Goal: Task Accomplishment & Management: Manage account settings

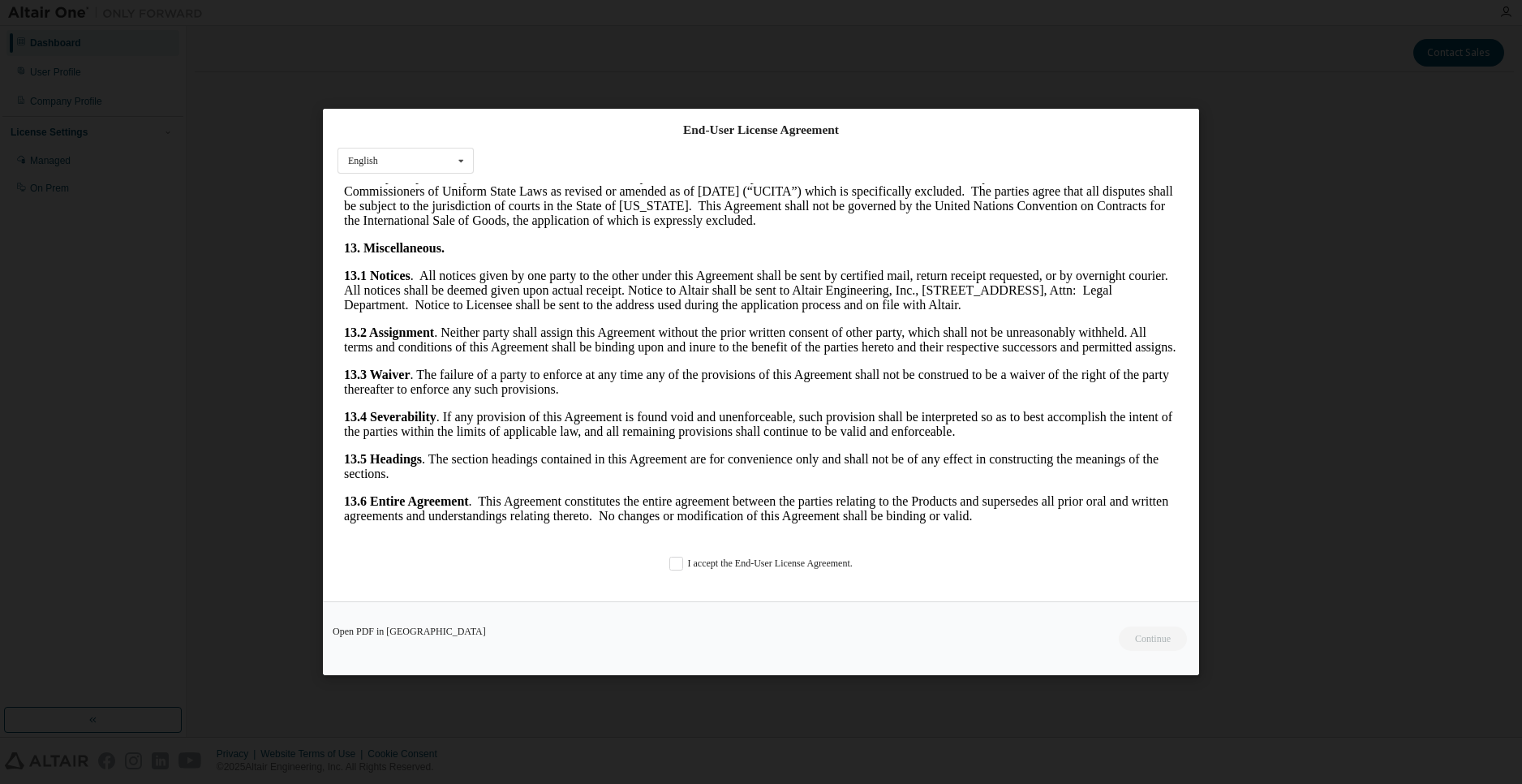
scroll to position [2558, 0]
click at [660, 574] on div "End-User License Agreement English English I accept the End-User License Agreem…" at bounding box center [761, 354] width 876 height 492
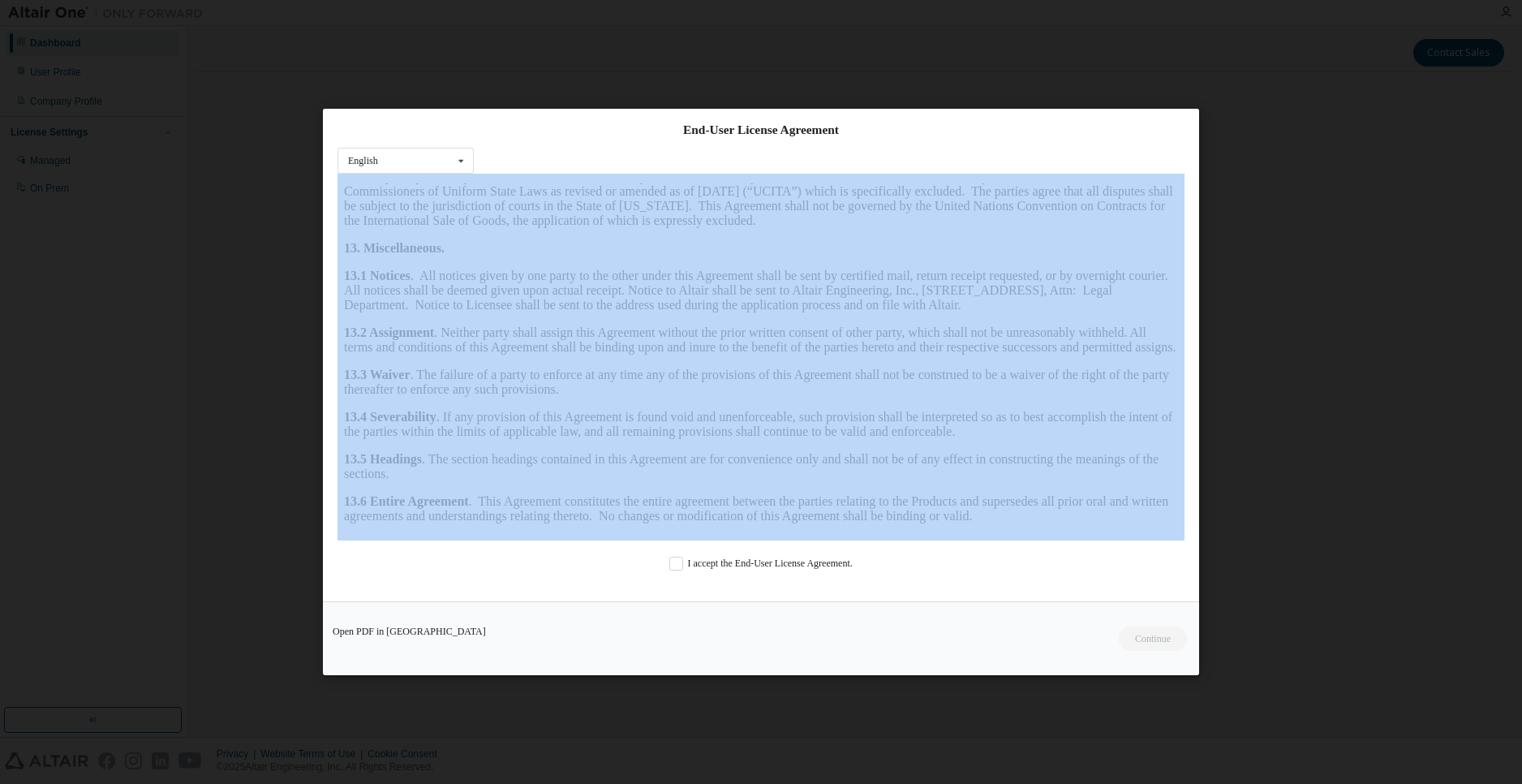
click at [661, 574] on div "End-User License Agreement English English I accept the End-User License Agreem…" at bounding box center [761, 354] width 876 height 492
click at [666, 570] on div "End-User License Agreement English English I accept the End-User License Agreem…" at bounding box center [761, 354] width 876 height 492
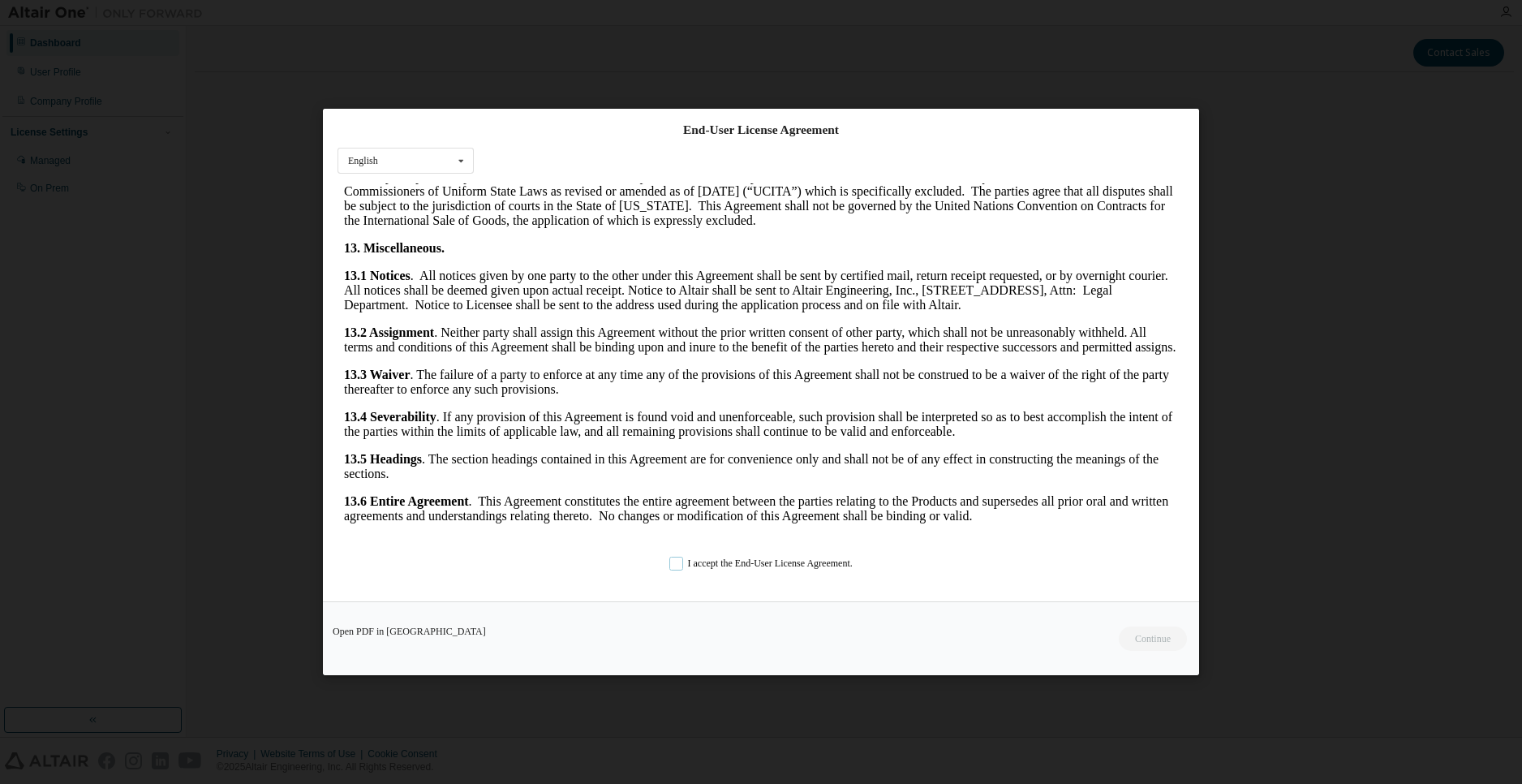
click at [676, 565] on label "I accept the End-User License Agreement." at bounding box center [760, 563] width 183 height 14
click at [1142, 634] on button "Continue" at bounding box center [1151, 639] width 70 height 25
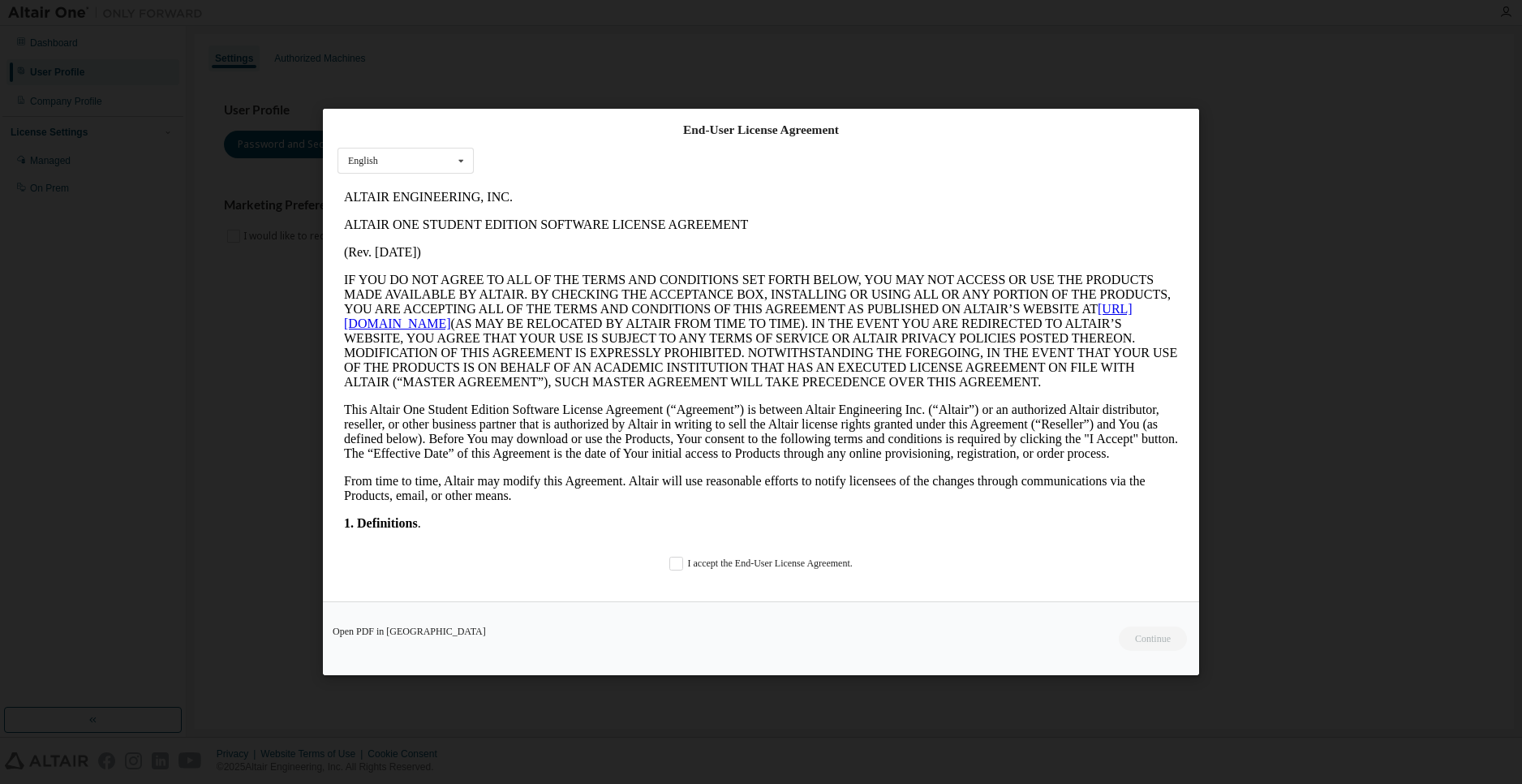
click at [745, 570] on div "End-User License Agreement English English I accept the End-User License Agreem…" at bounding box center [761, 354] width 876 height 492
click at [745, 565] on label "I accept the End-User License Agreement." at bounding box center [760, 563] width 183 height 14
click at [1116, 639] on div "Open PDF in New Tab Continue" at bounding box center [761, 639] width 876 height 74
click at [1144, 629] on button "Continue" at bounding box center [1151, 639] width 70 height 25
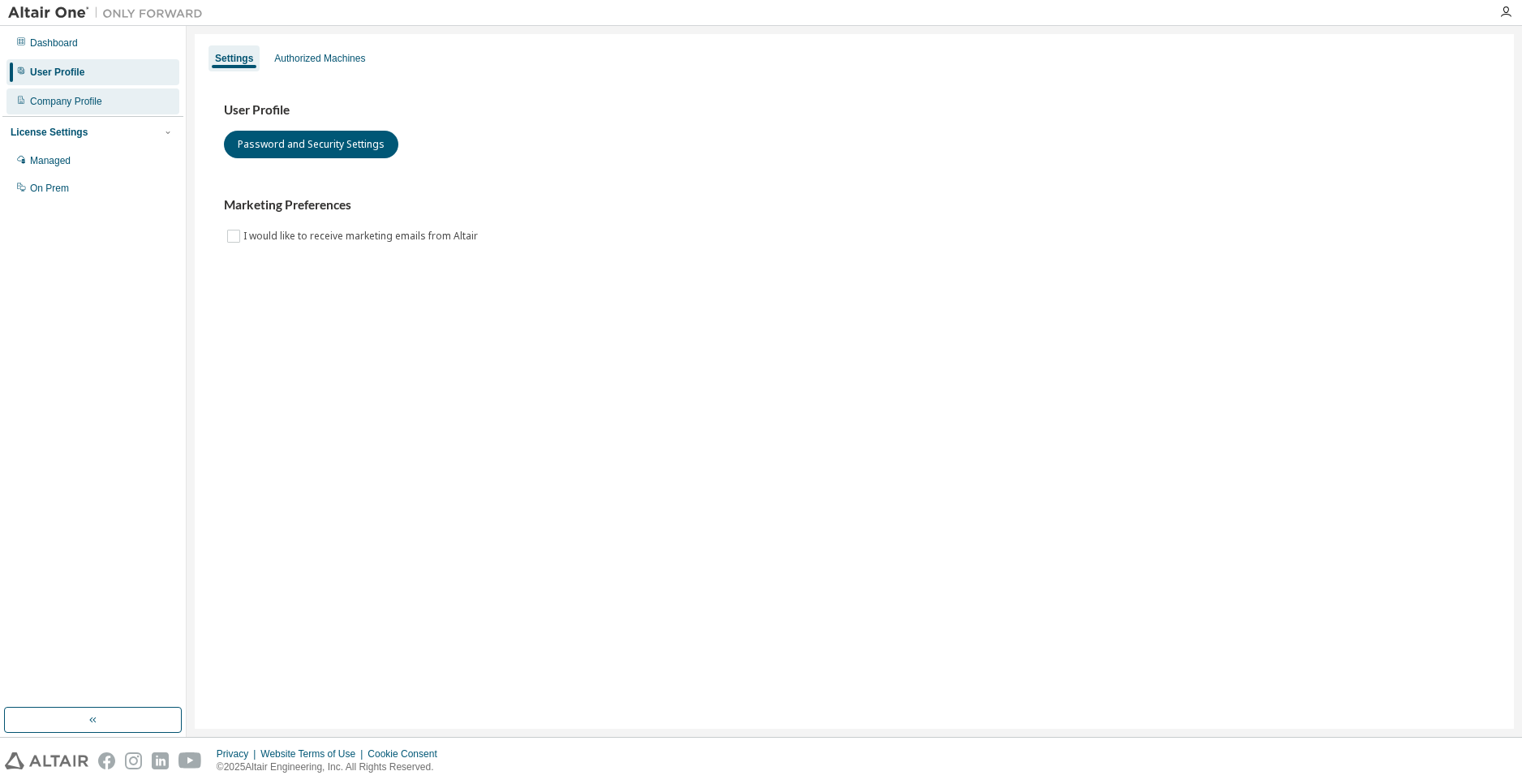
click at [136, 105] on div "Company Profile" at bounding box center [93, 102] width 173 height 26
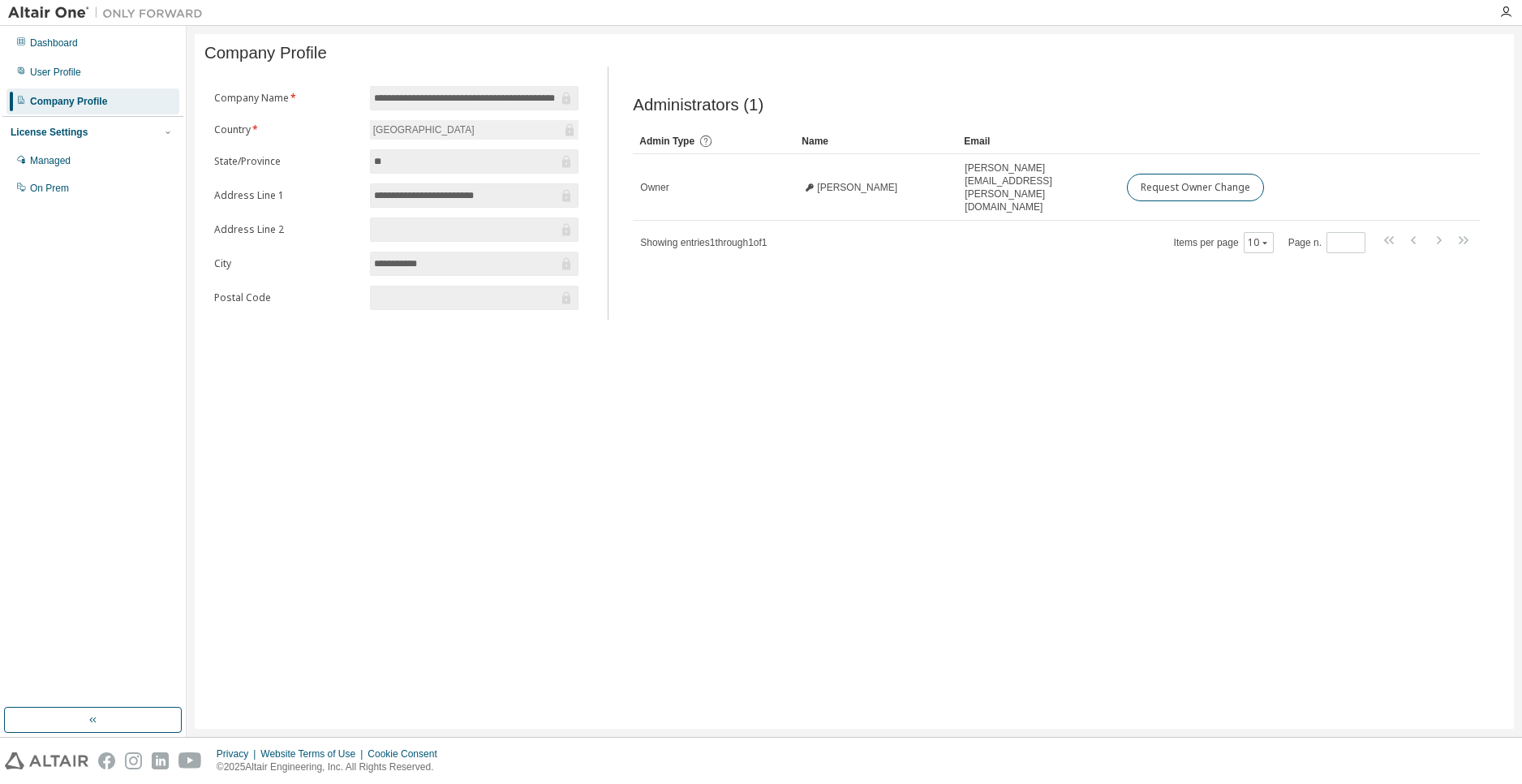
click at [791, 334] on div "**********" at bounding box center [854, 380] width 1319 height 694
click at [95, 76] on div "User Profile" at bounding box center [93, 72] width 173 height 26
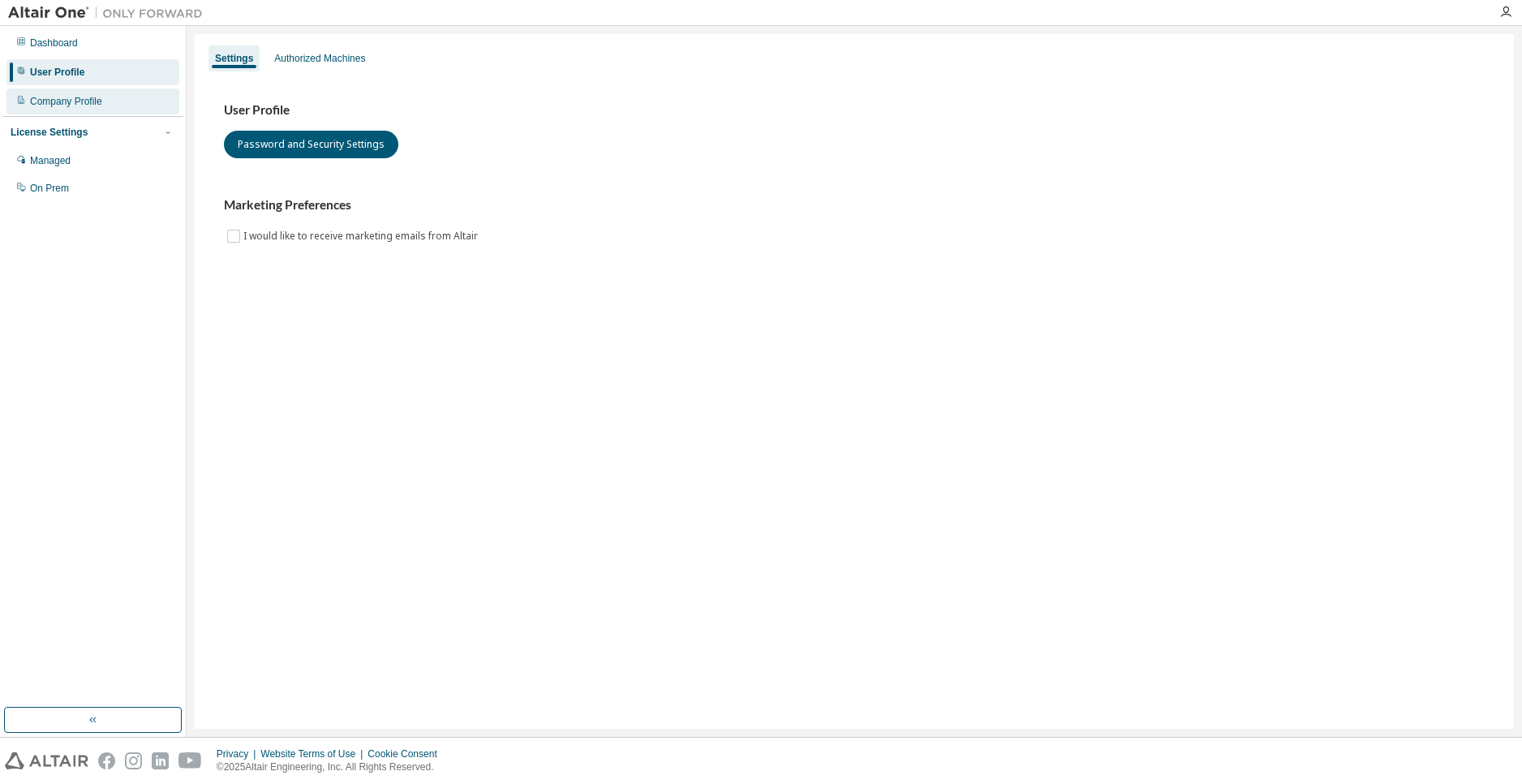
click at [113, 101] on div "Company Profile" at bounding box center [93, 102] width 173 height 26
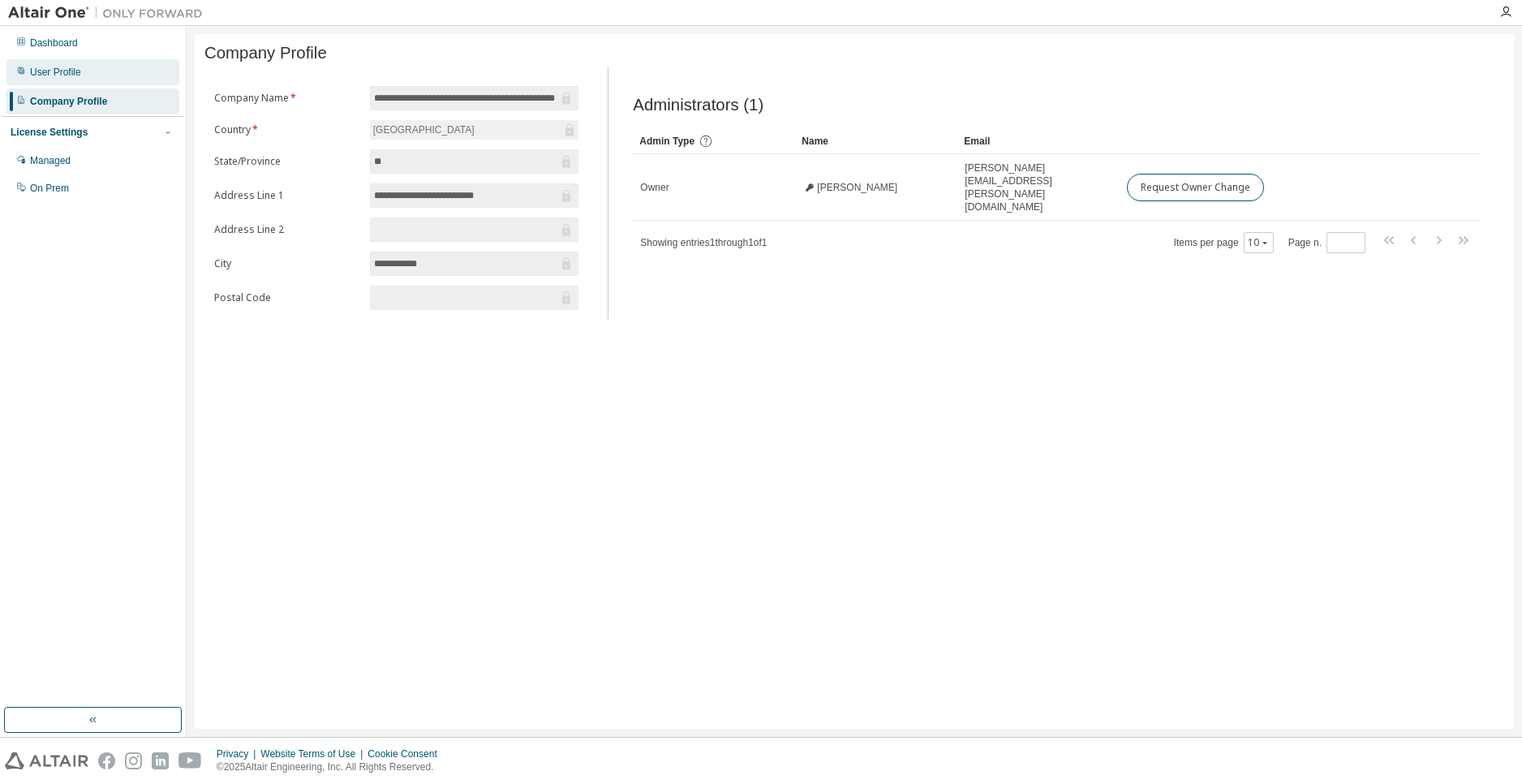
click at [126, 76] on div "User Profile" at bounding box center [93, 72] width 173 height 26
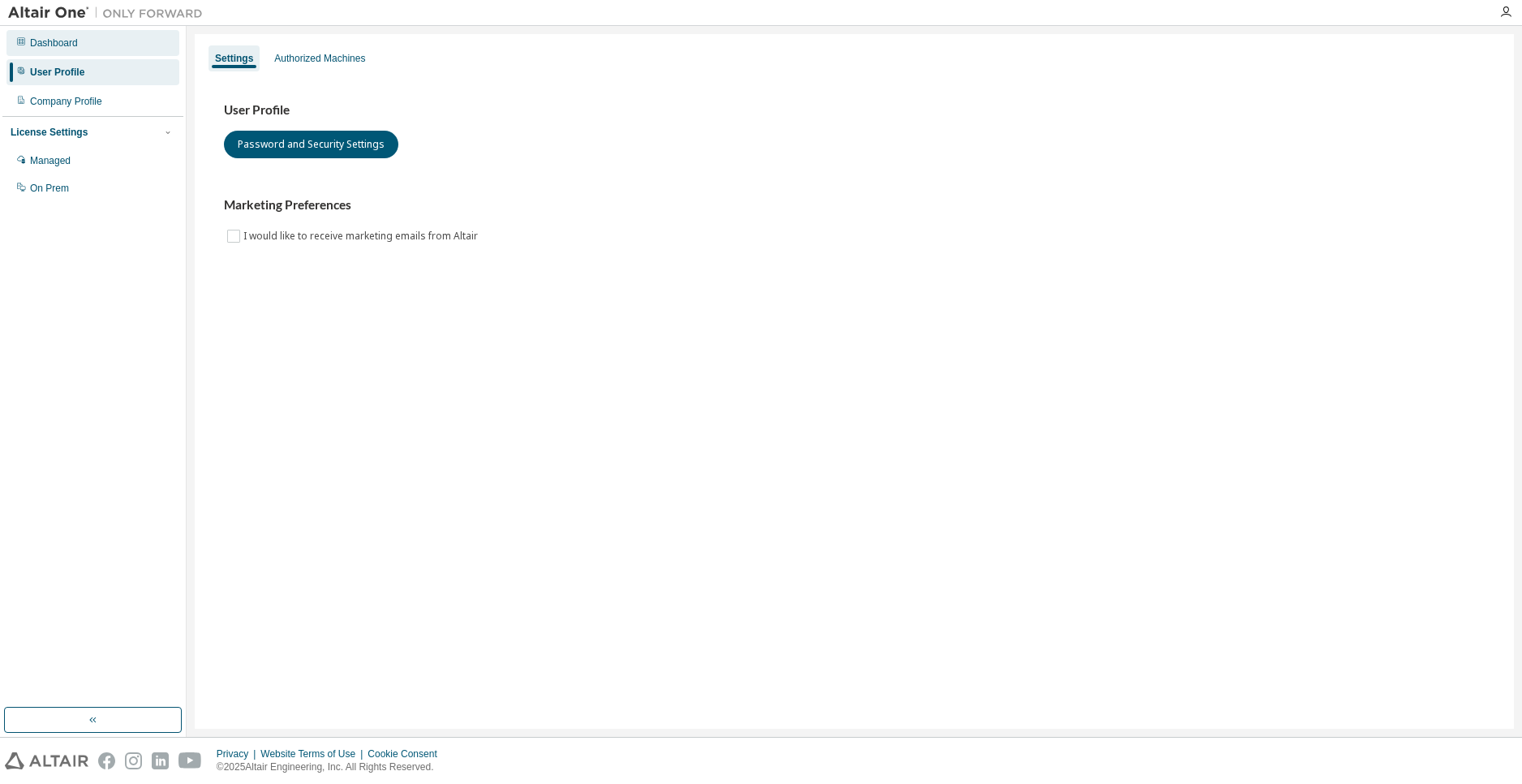
click at [141, 49] on div "Dashboard" at bounding box center [93, 44] width 173 height 26
